Goal: Task Accomplishment & Management: Manage account settings

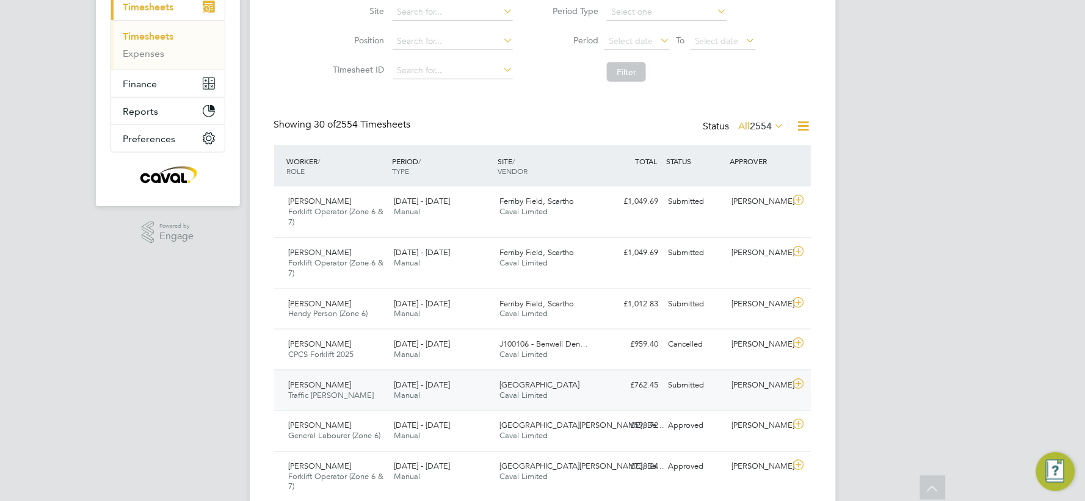
click at [355, 375] on div "[PERSON_NAME] Traffic [PERSON_NAME] [DATE] - [DATE]" at bounding box center [337, 390] width 106 height 31
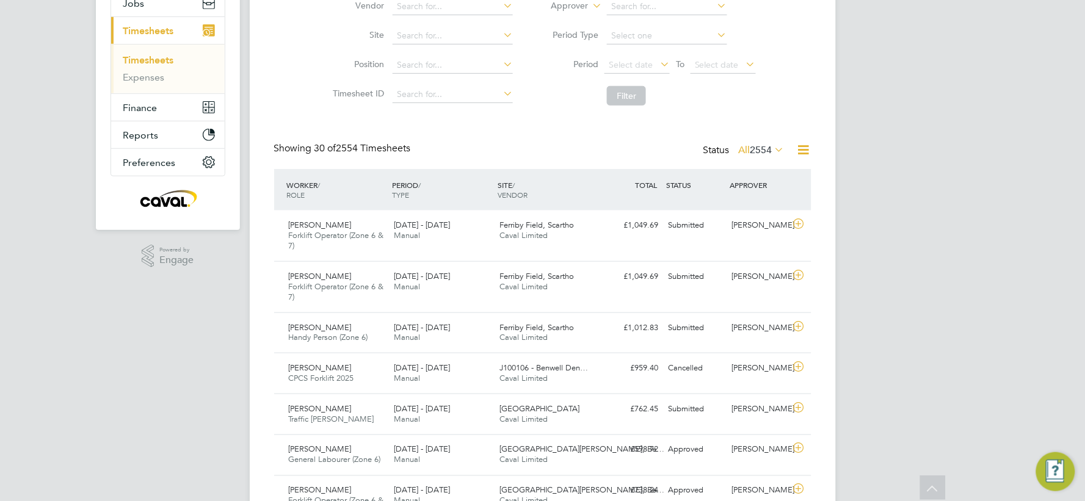
scroll to position [271, 0]
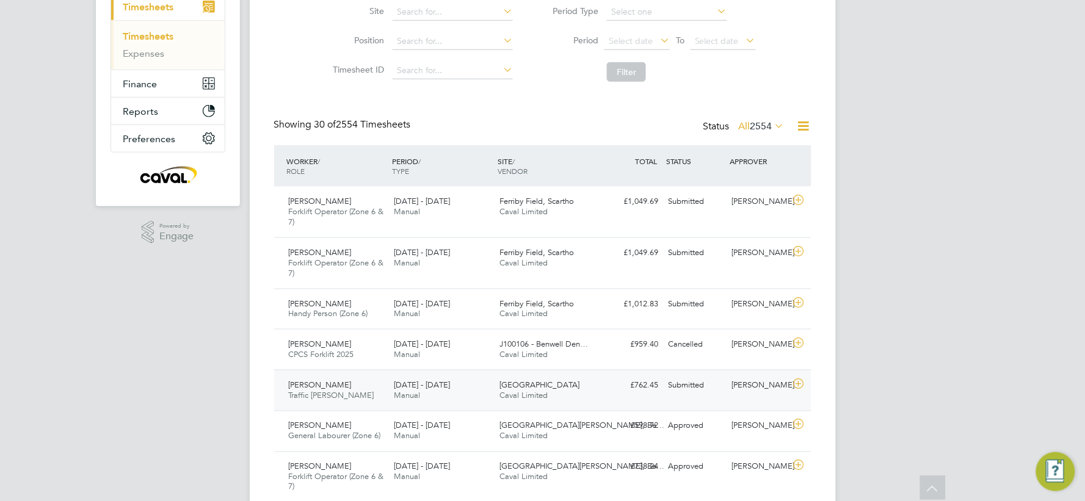
click at [352, 375] on div "[PERSON_NAME] Traffic [PERSON_NAME] [DATE] - [DATE]" at bounding box center [337, 390] width 106 height 31
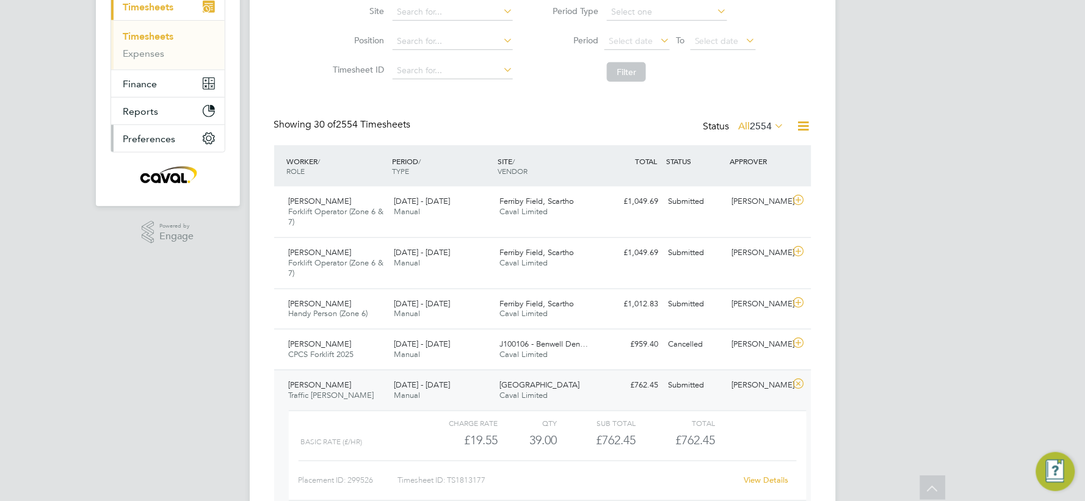
scroll to position [0, 0]
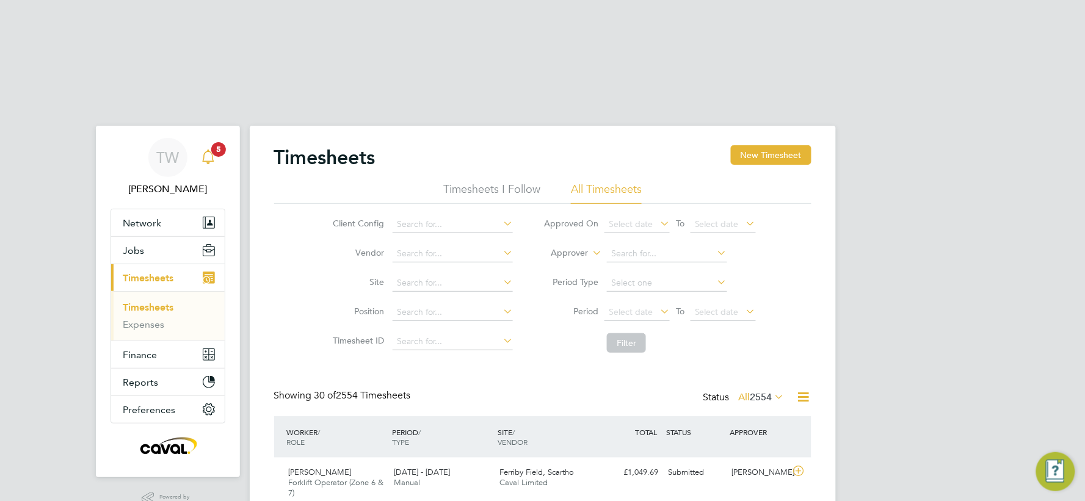
click at [212, 150] on icon "Main navigation" at bounding box center [208, 157] width 15 height 15
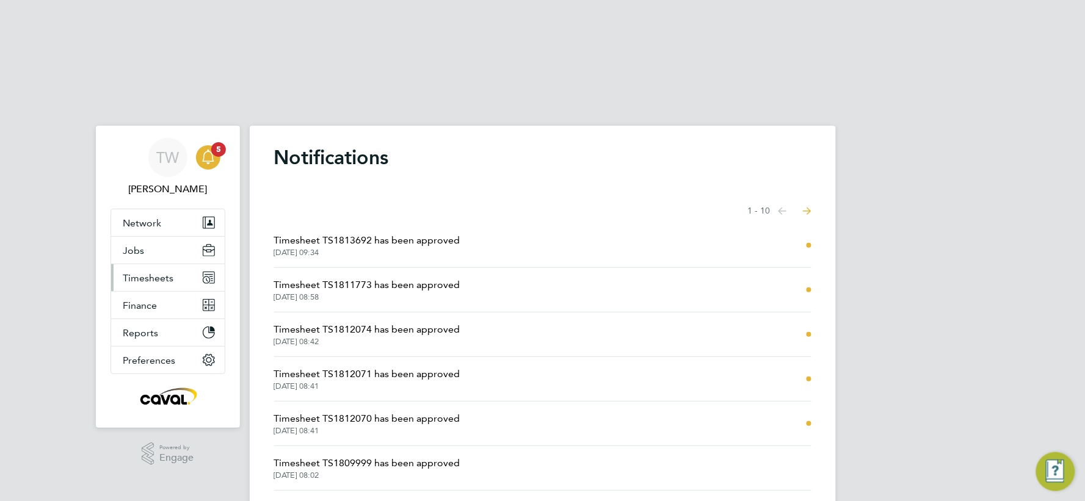
click at [143, 272] on span "Timesheets" at bounding box center [148, 278] width 51 height 12
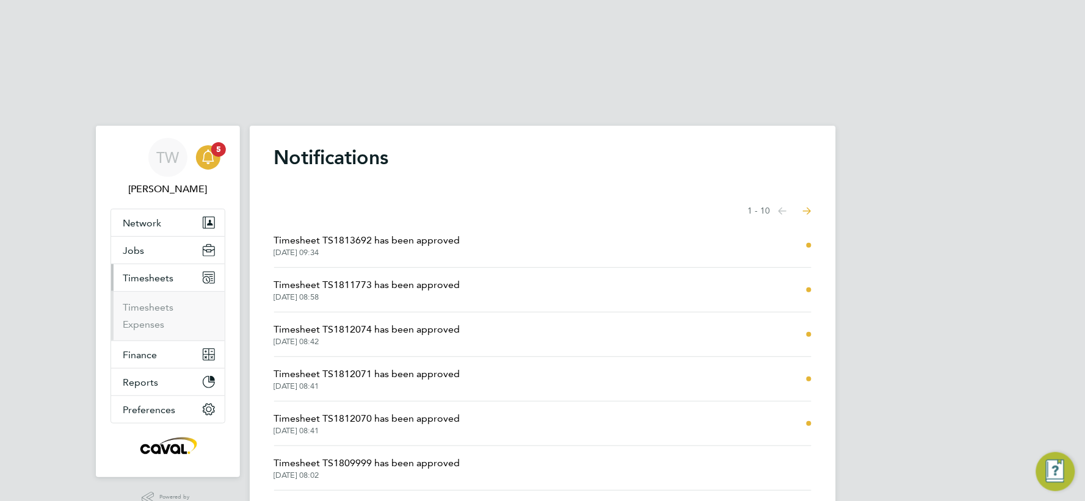
click at [166, 291] on ul "Timesheets Expenses" at bounding box center [168, 315] width 114 height 49
click at [163, 302] on link "Timesheets" at bounding box center [148, 308] width 51 height 12
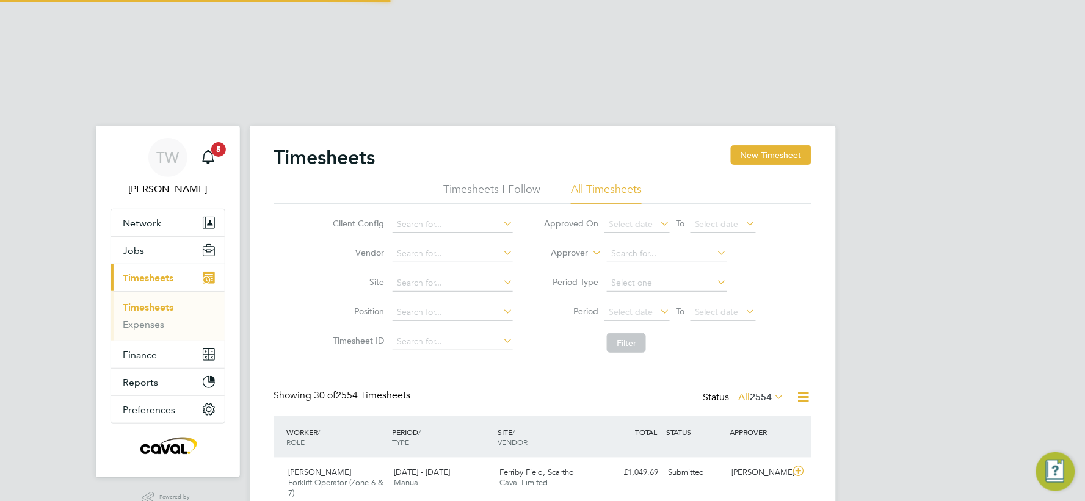
scroll to position [31, 106]
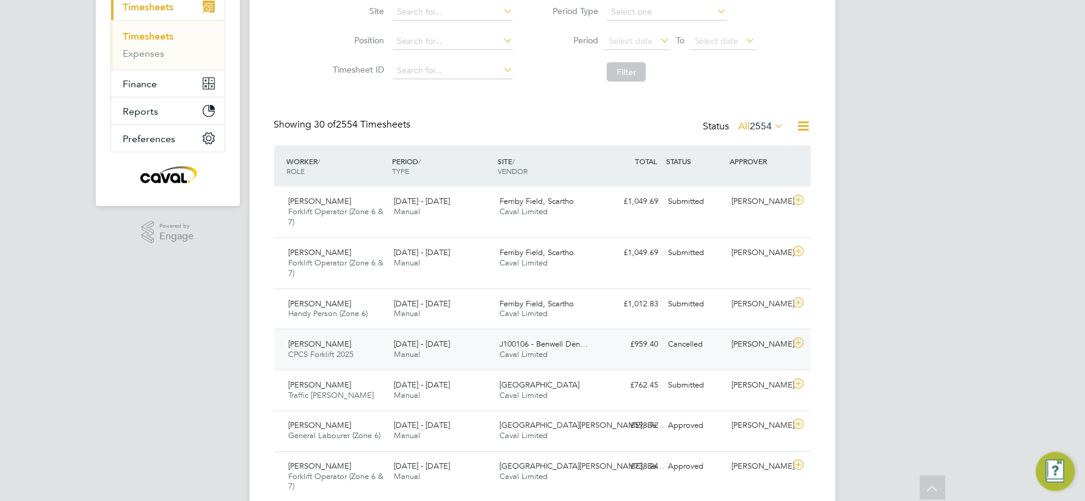
click at [356, 335] on div "[PERSON_NAME] CPCS Forklift 2025 [DATE] - [DATE]" at bounding box center [337, 350] width 106 height 31
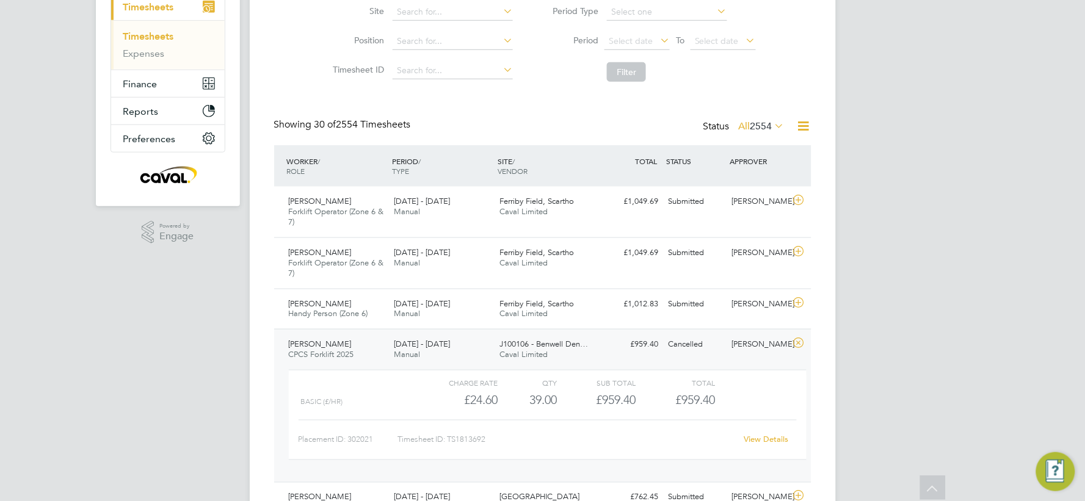
click at [750, 435] on link "View Details" at bounding box center [766, 440] width 45 height 10
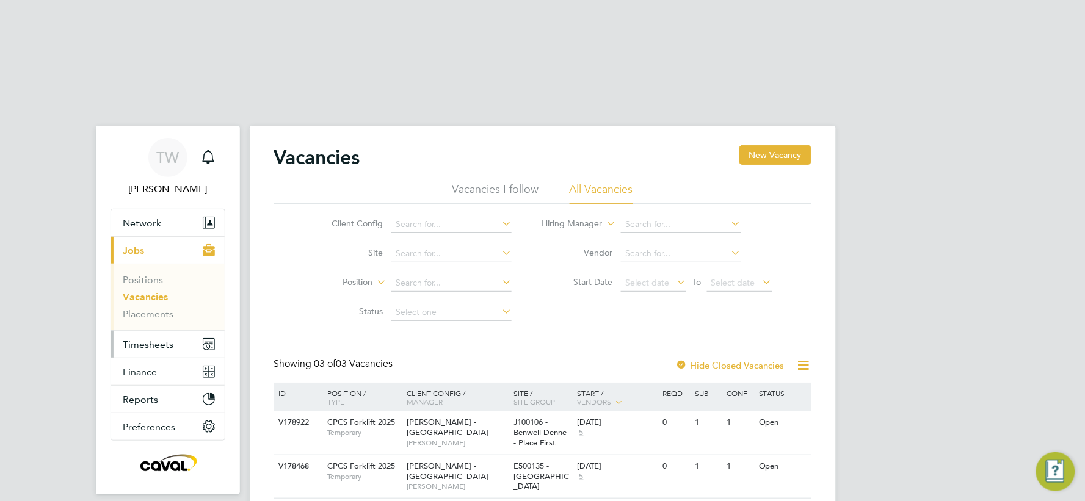
click at [144, 339] on span "Timesheets" at bounding box center [148, 345] width 51 height 12
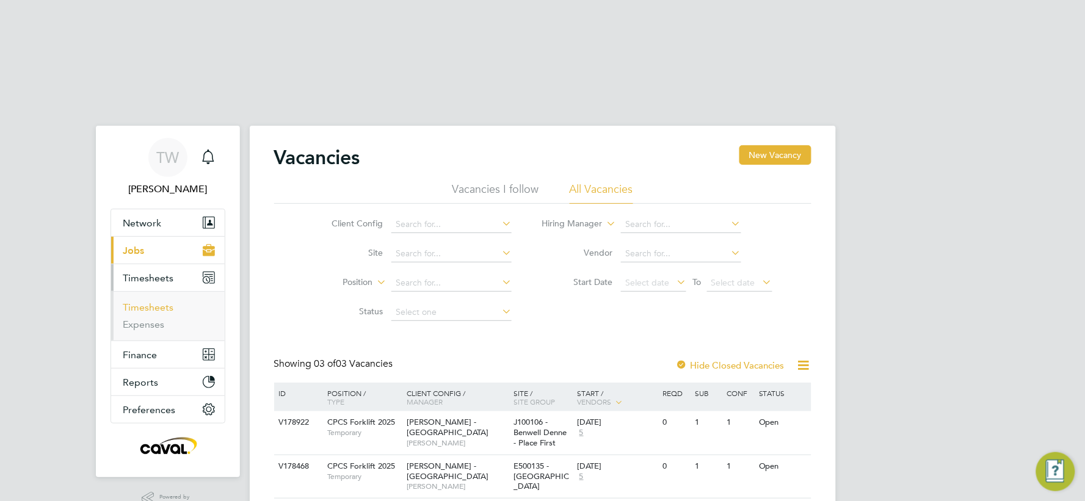
click at [163, 302] on link "Timesheets" at bounding box center [148, 308] width 51 height 12
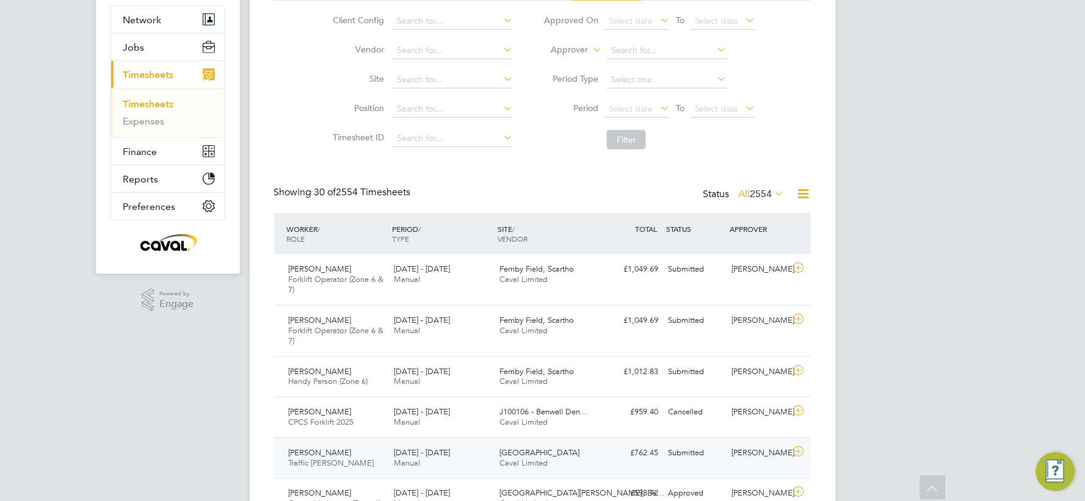
click at [466, 443] on div "25 - 31 Aug 2025 Manual" at bounding box center [442, 458] width 106 height 31
